Goal: Find specific page/section: Find specific page/section

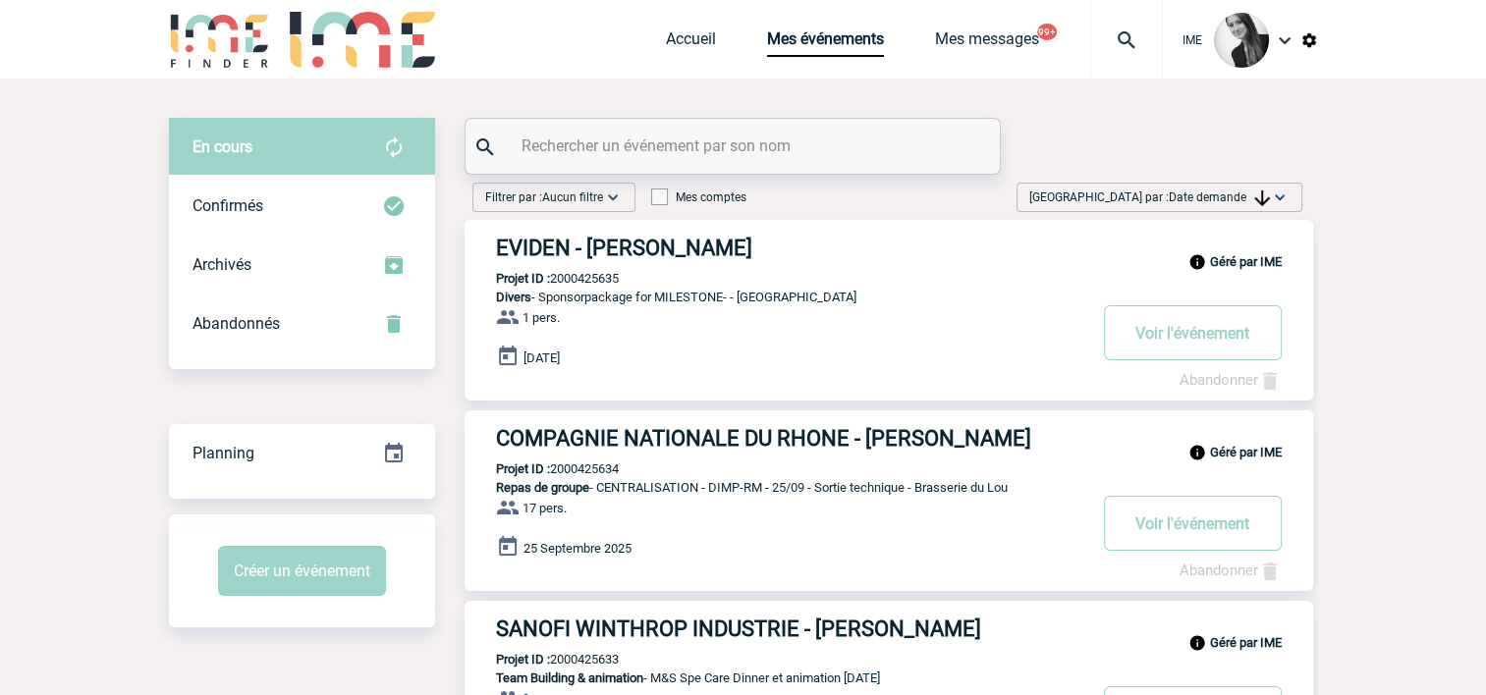
click at [1180, 192] on span "Date demande" at bounding box center [1219, 198] width 101 height 14
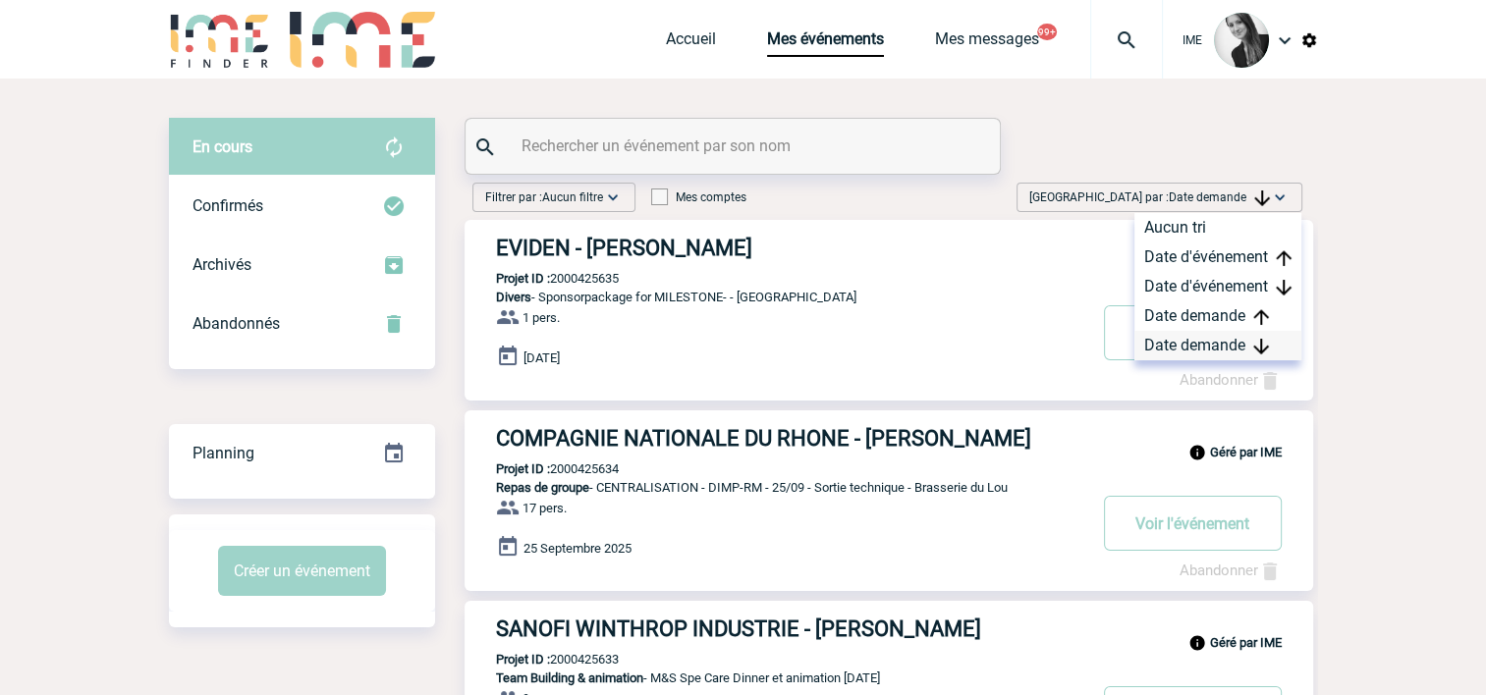
click at [1179, 342] on div "Date demande" at bounding box center [1217, 345] width 167 height 29
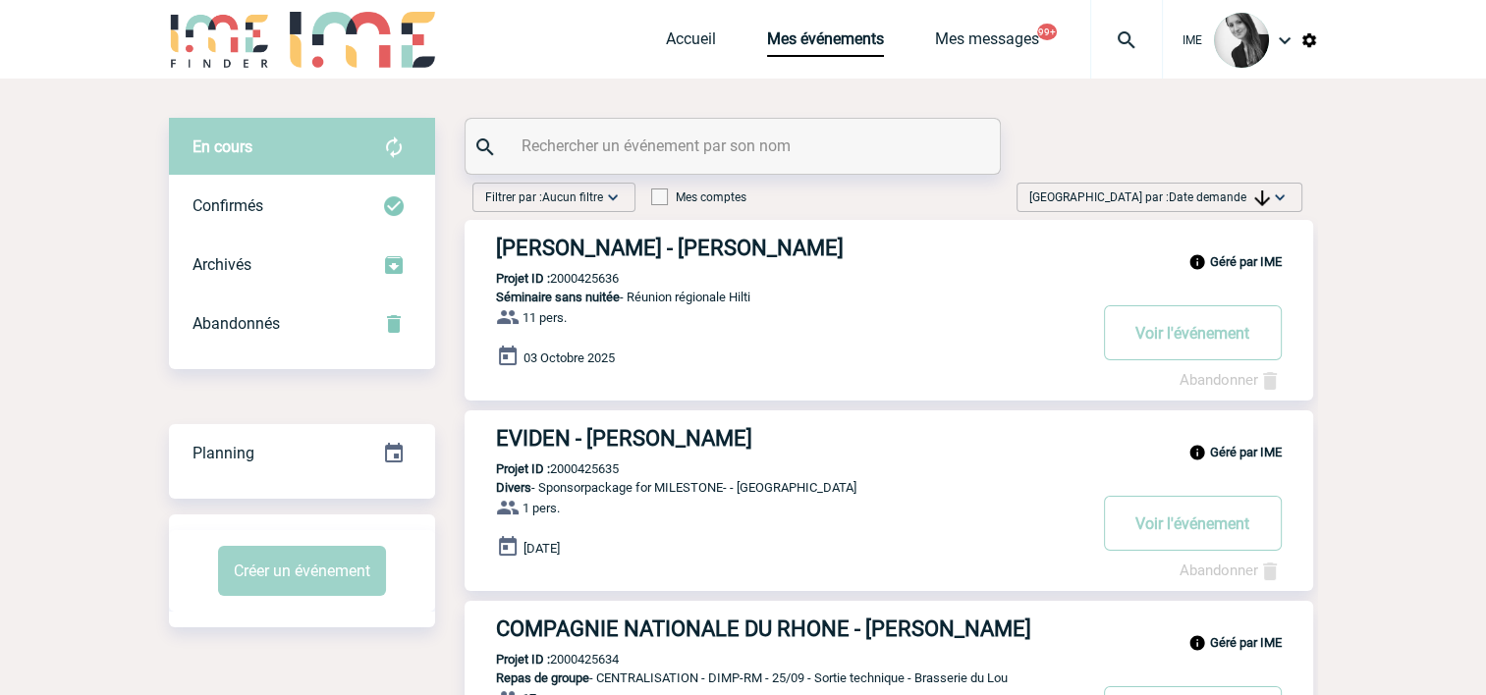
click at [1196, 202] on span "Date demande" at bounding box center [1219, 198] width 101 height 14
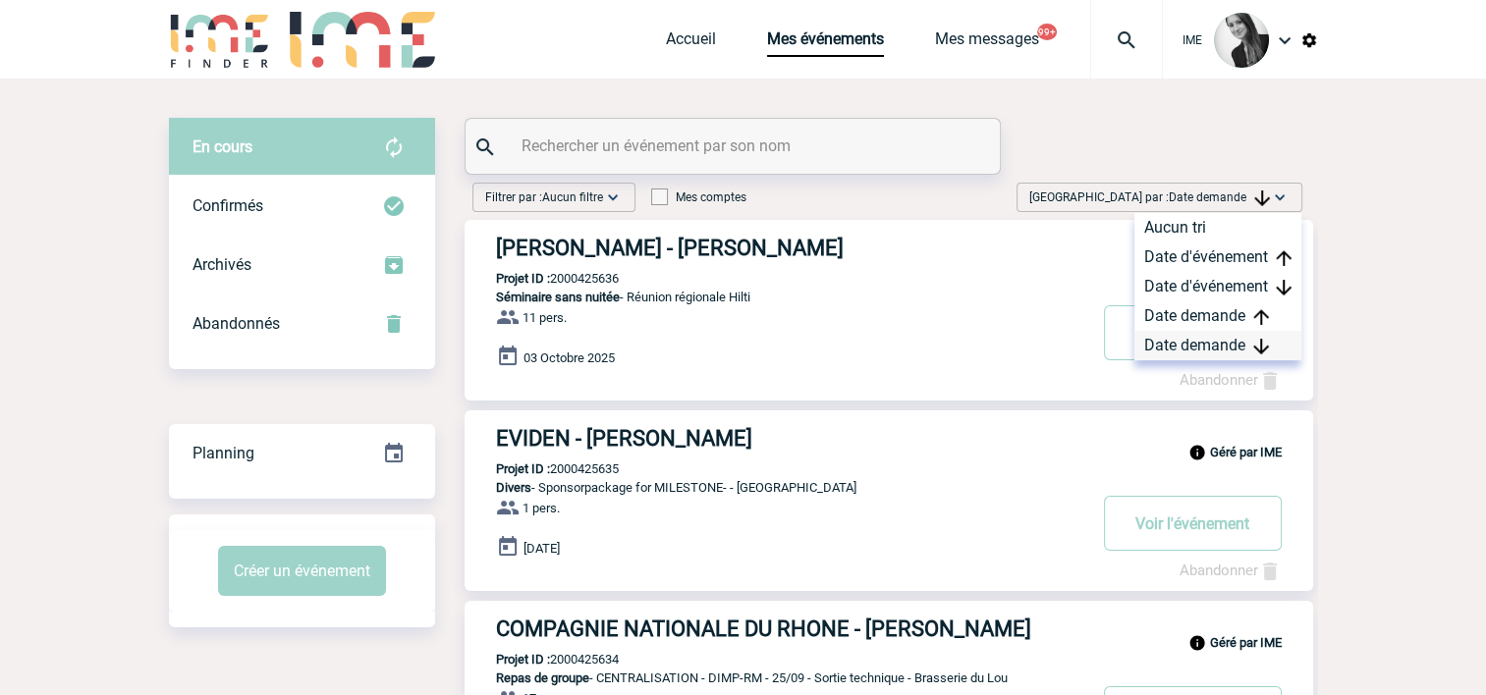
drag, startPoint x: 1196, startPoint y: 202, endPoint x: 1180, endPoint y: 348, distance: 146.3
click at [1181, 348] on div "Date demande" at bounding box center [1217, 345] width 167 height 29
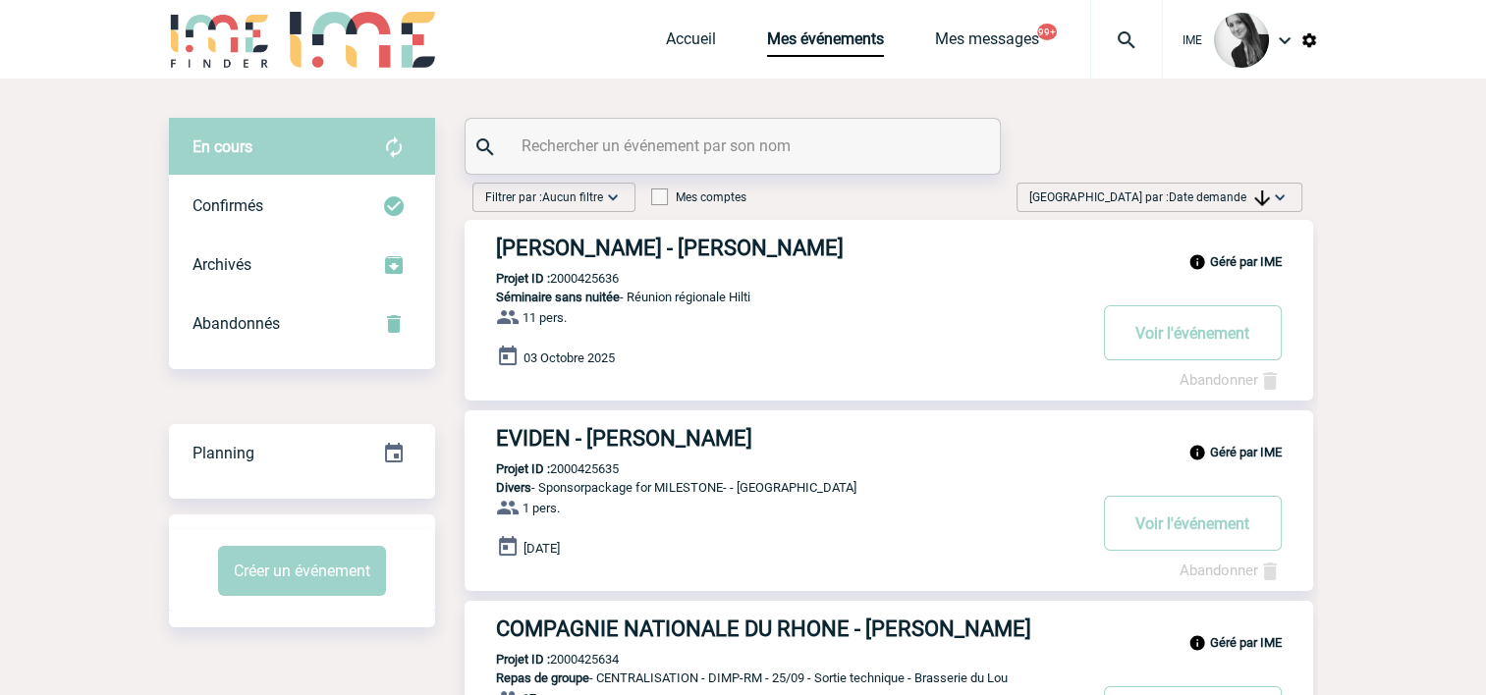
drag, startPoint x: 1247, startPoint y: 193, endPoint x: 1208, endPoint y: 262, distance: 80.0
click at [1248, 194] on span "Date demande" at bounding box center [1219, 198] width 101 height 14
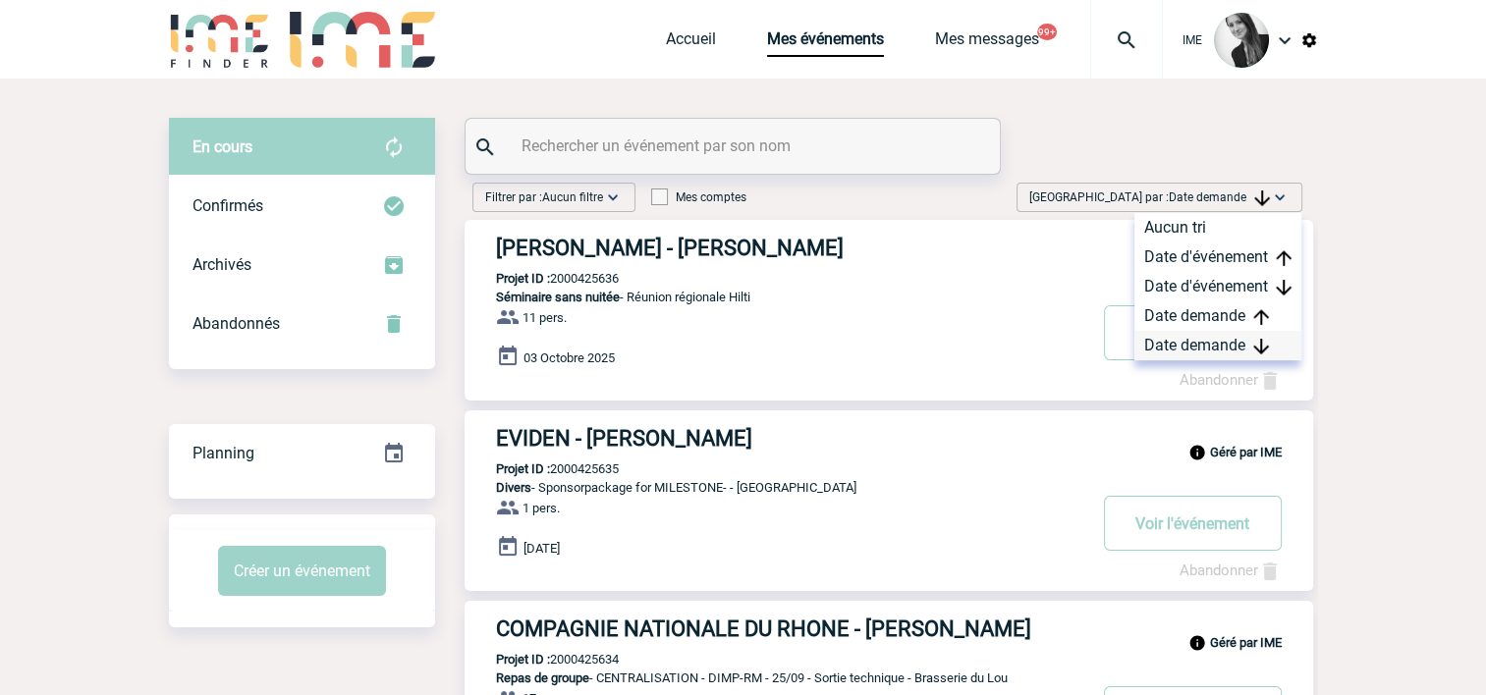
click at [1190, 340] on div "Date demande" at bounding box center [1217, 345] width 167 height 29
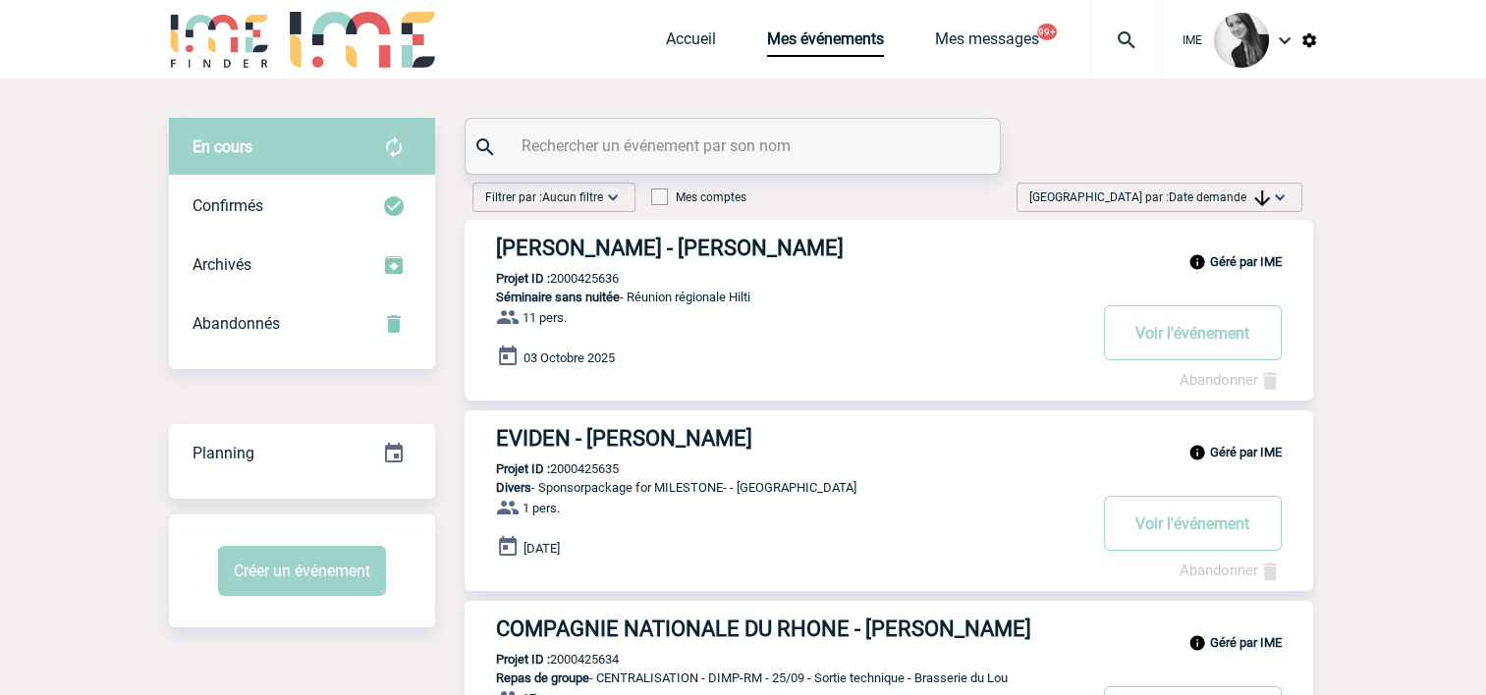
click at [1212, 204] on span "[GEOGRAPHIC_DATA] par : Date demande" at bounding box center [1149, 198] width 241 height 20
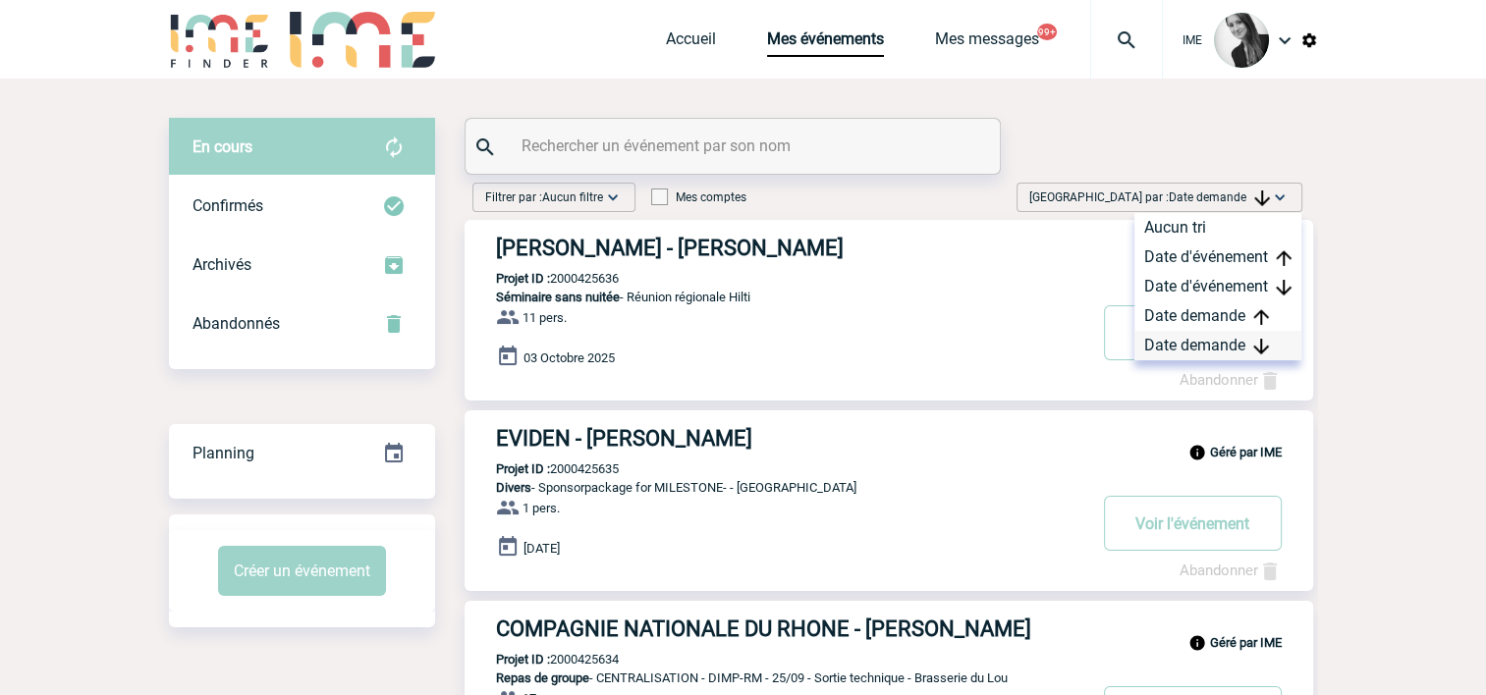
click at [1188, 345] on div "Date demande" at bounding box center [1217, 345] width 167 height 29
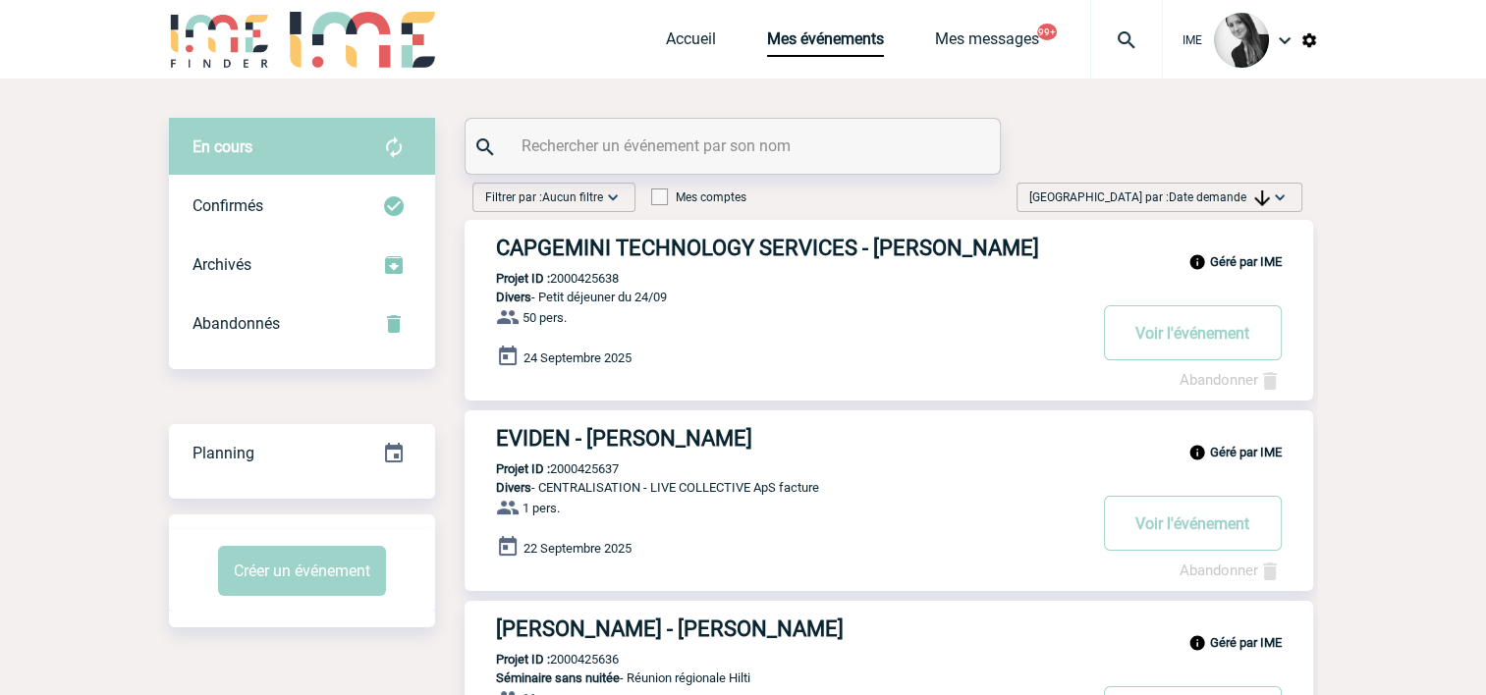
drag, startPoint x: 1228, startPoint y: 203, endPoint x: 1297, endPoint y: 287, distance: 108.2
click at [1228, 204] on span "[GEOGRAPHIC_DATA] par : Date demande" at bounding box center [1149, 198] width 241 height 20
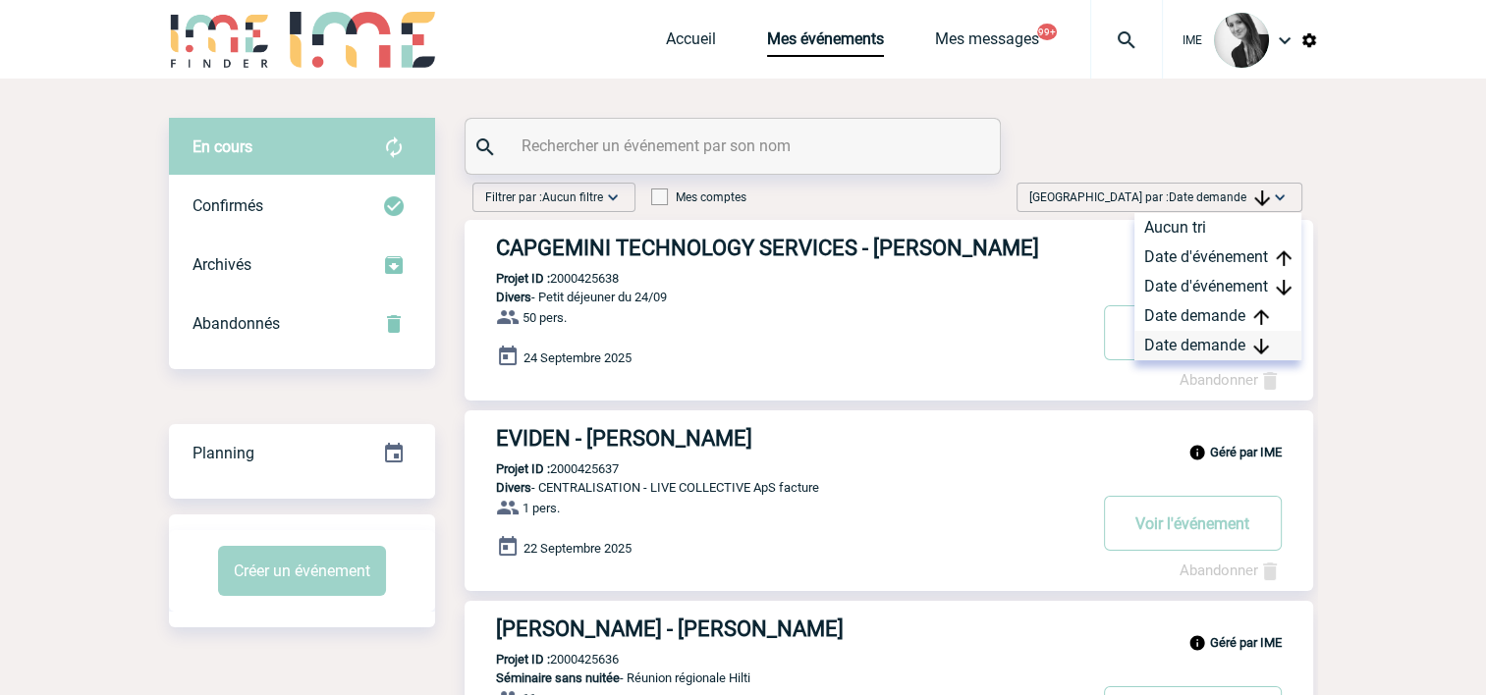
click at [1245, 348] on div "Date demande" at bounding box center [1217, 345] width 167 height 29
